Goal: Transaction & Acquisition: Subscribe to service/newsletter

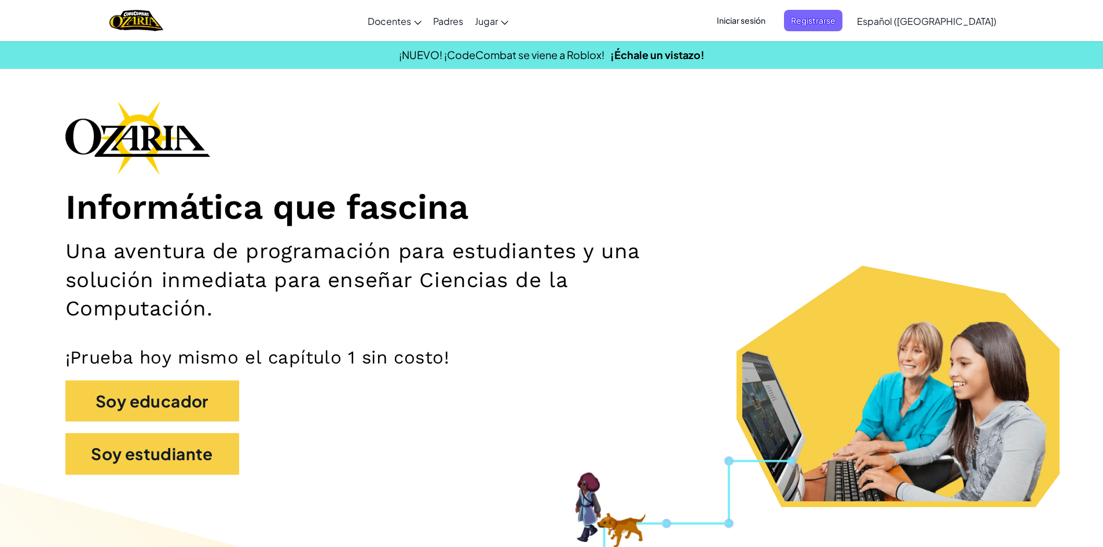
click at [772, 29] on span "Iniciar sesión" at bounding box center [741, 20] width 63 height 21
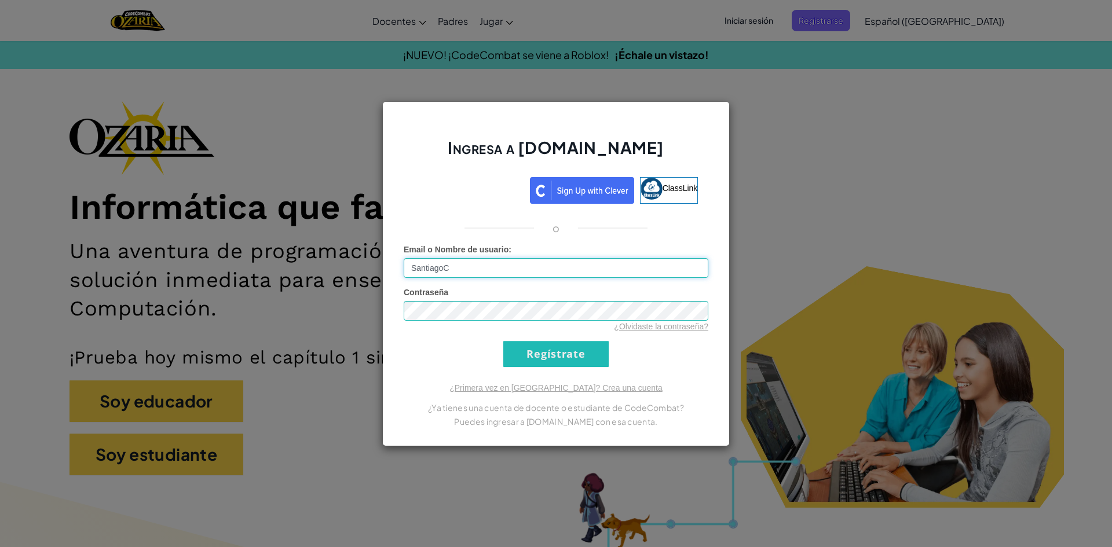
type input "SantiagoC58"
click at [503, 341] on input "Regístrate" at bounding box center [555, 354] width 105 height 26
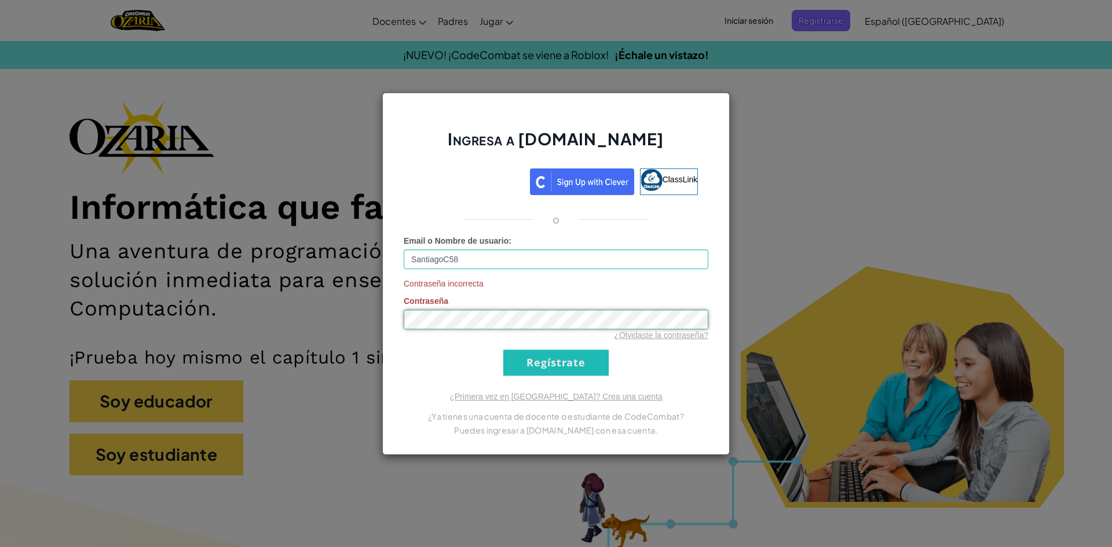
click at [503, 350] on input "Regístrate" at bounding box center [555, 363] width 105 height 26
